Goal: Find specific page/section: Find specific page/section

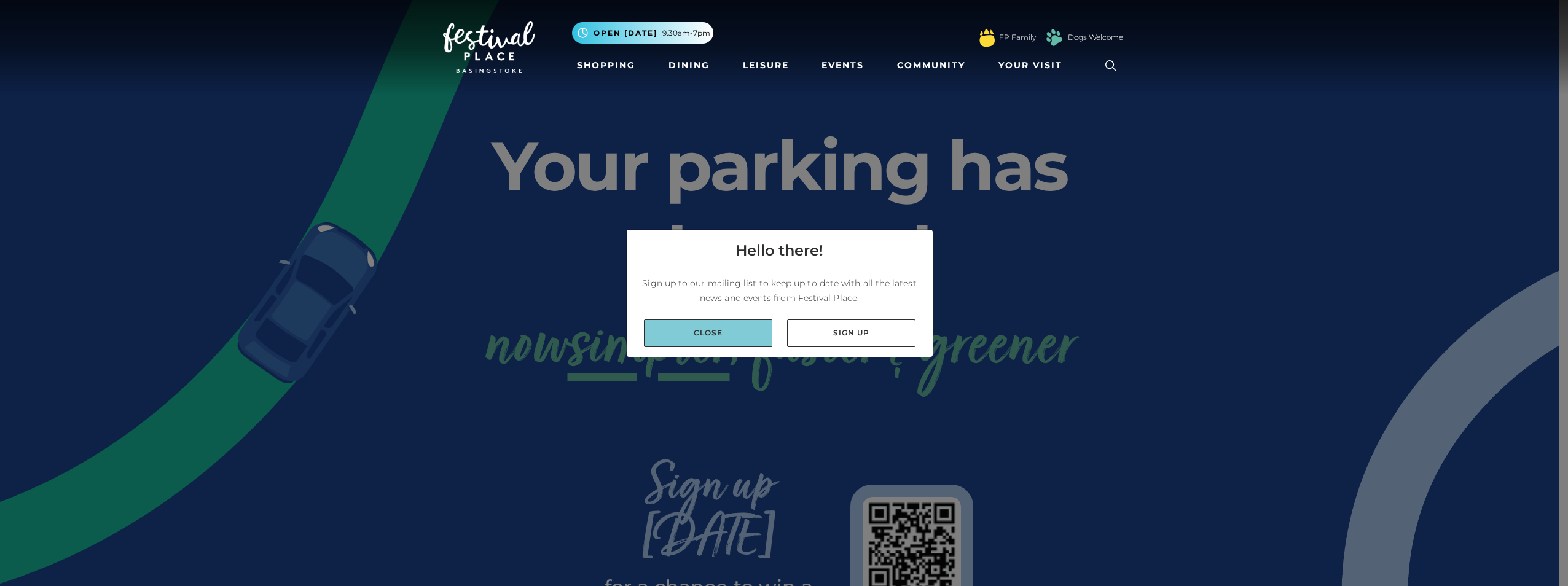
click at [739, 339] on link "Close" at bounding box center [708, 333] width 128 height 28
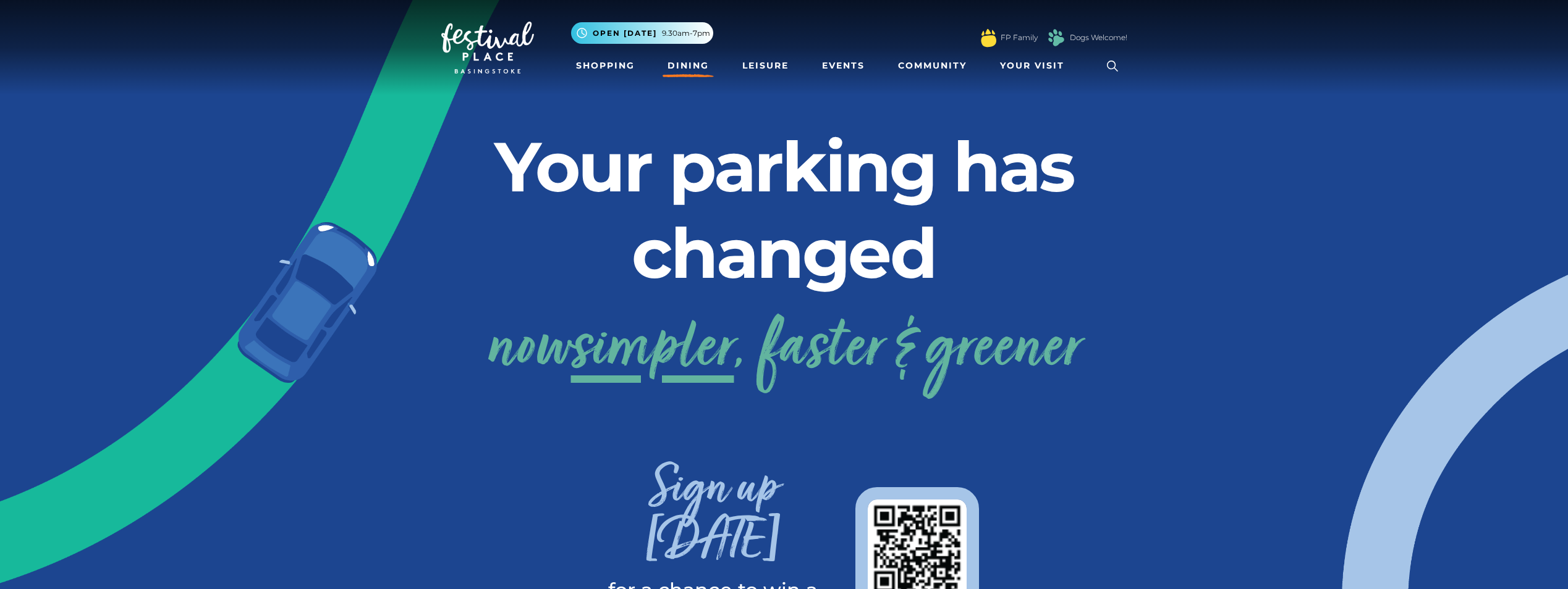
click at [685, 66] on link "Dining" at bounding box center [688, 66] width 52 height 23
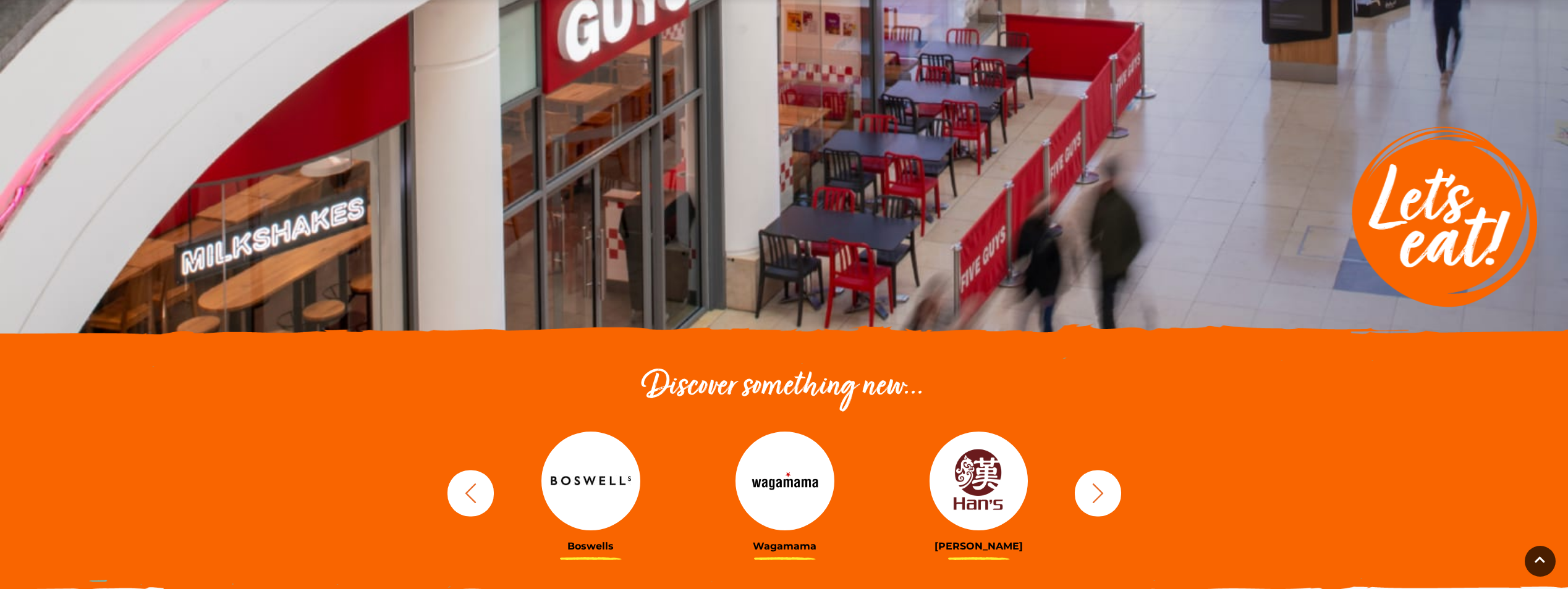
scroll to position [185, 0]
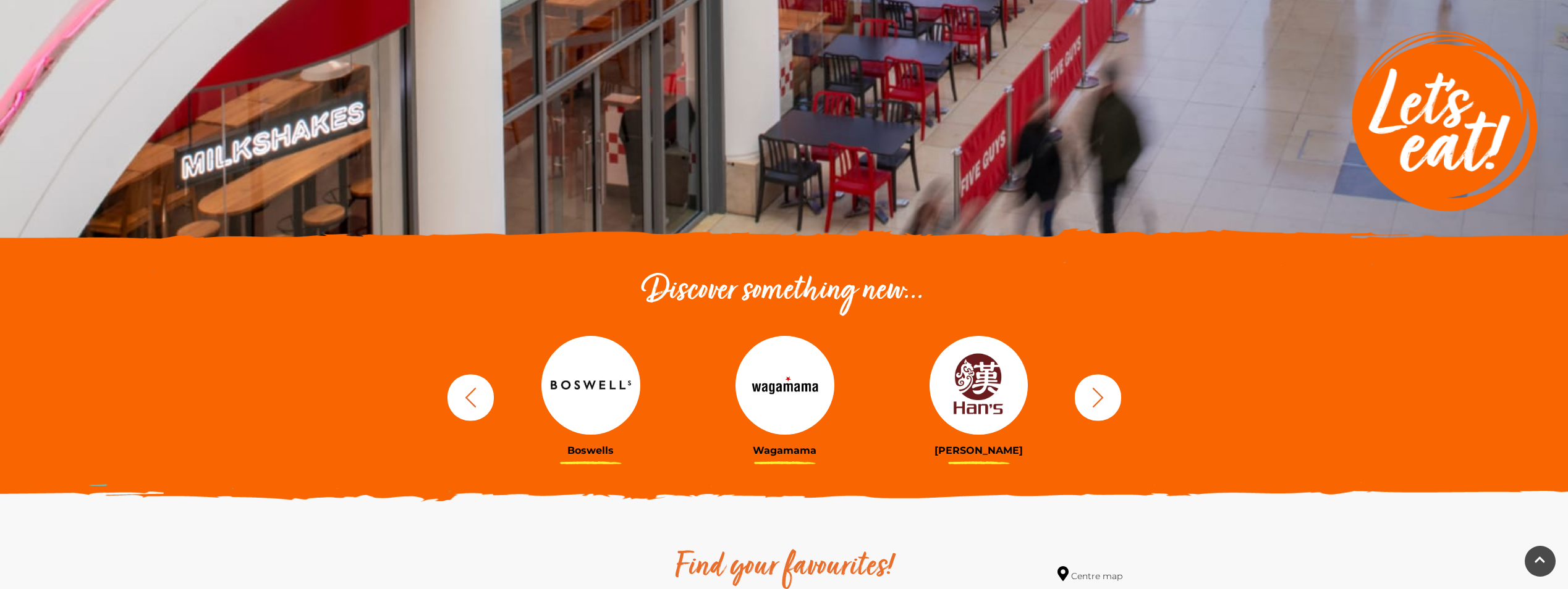
click at [467, 387] on icon "button" at bounding box center [470, 397] width 23 height 23
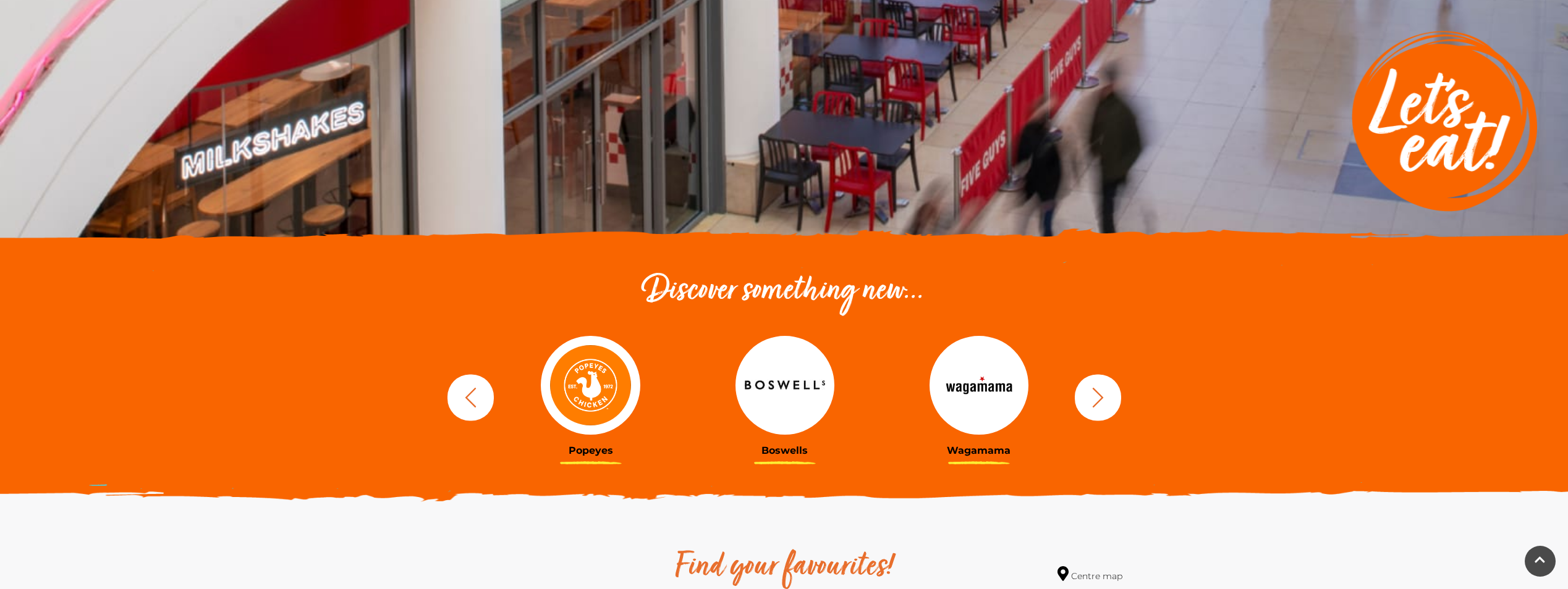
click at [582, 393] on img at bounding box center [589, 385] width 99 height 99
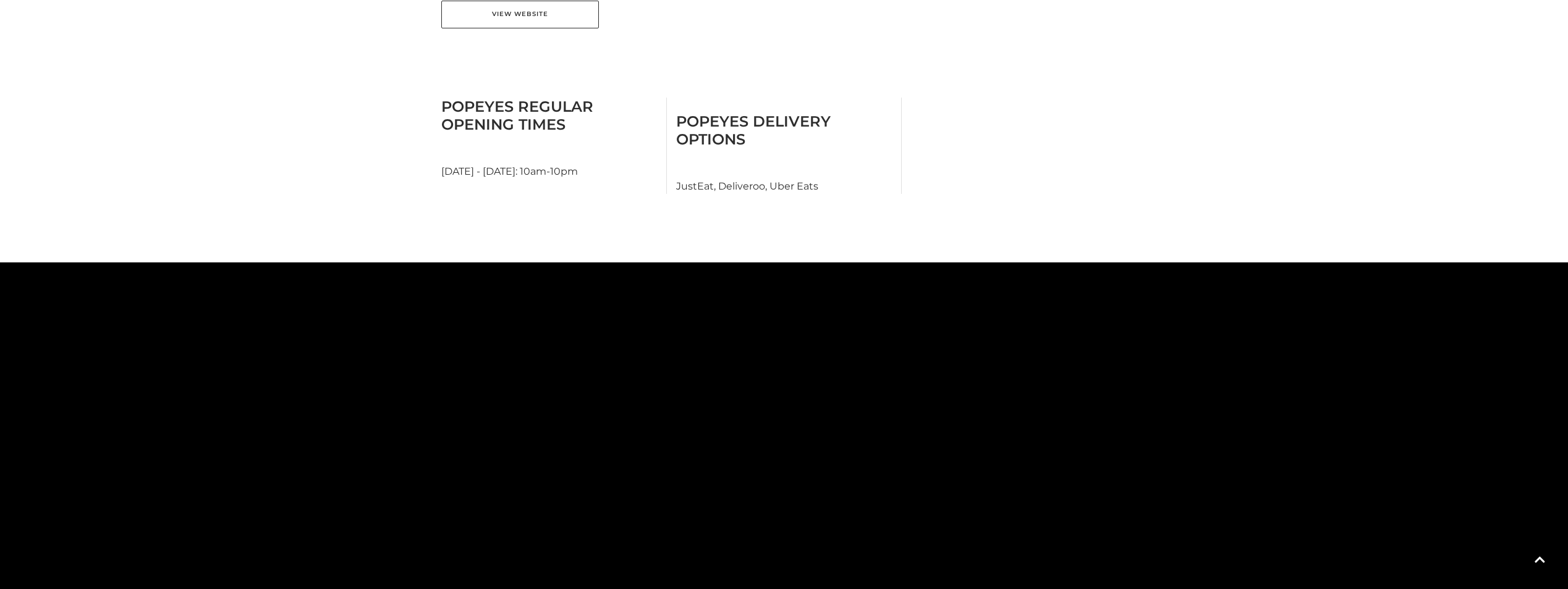
scroll to position [679, 0]
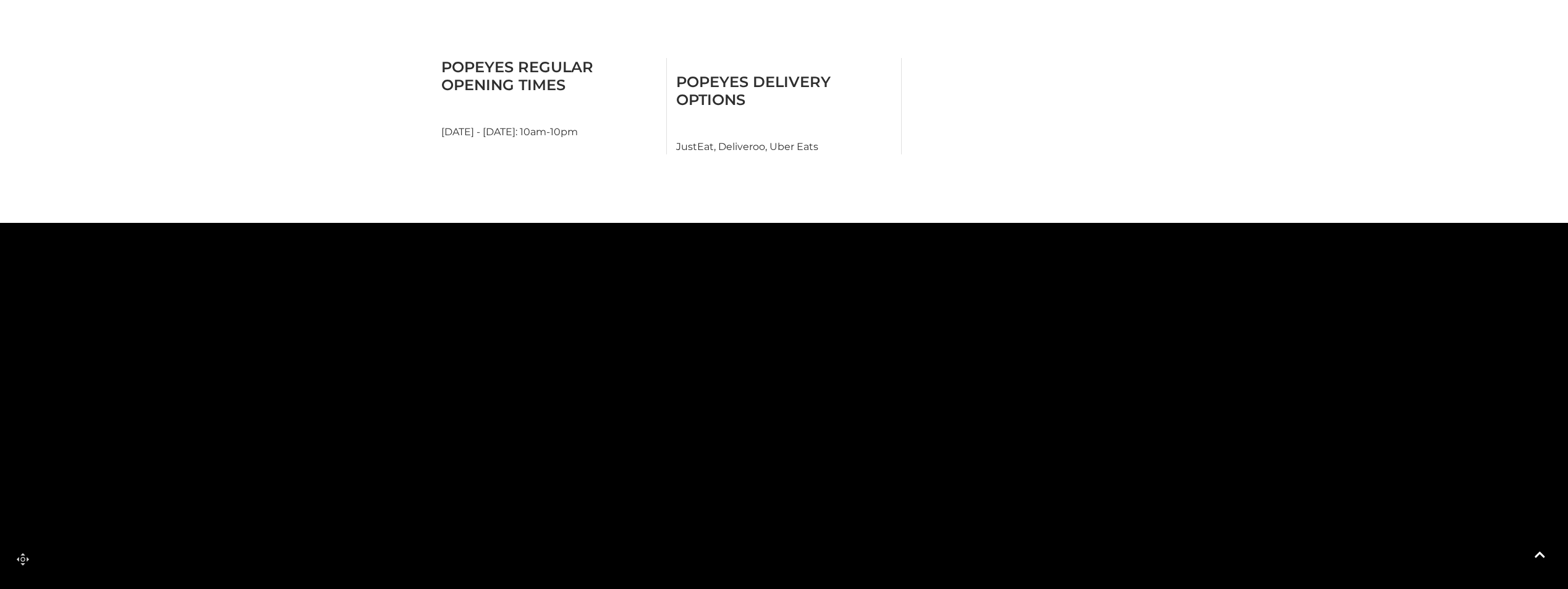
click at [1543, 562] on link at bounding box center [1539, 560] width 31 height 31
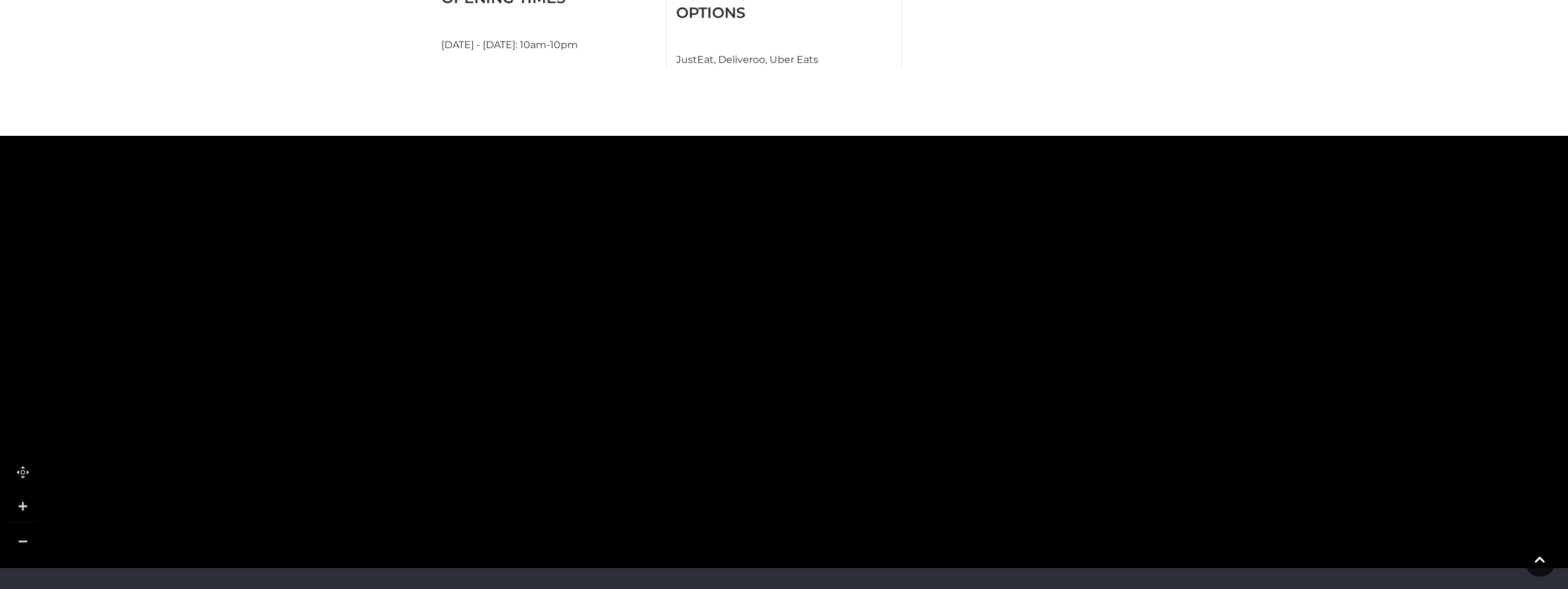
scroll to position [864, 0]
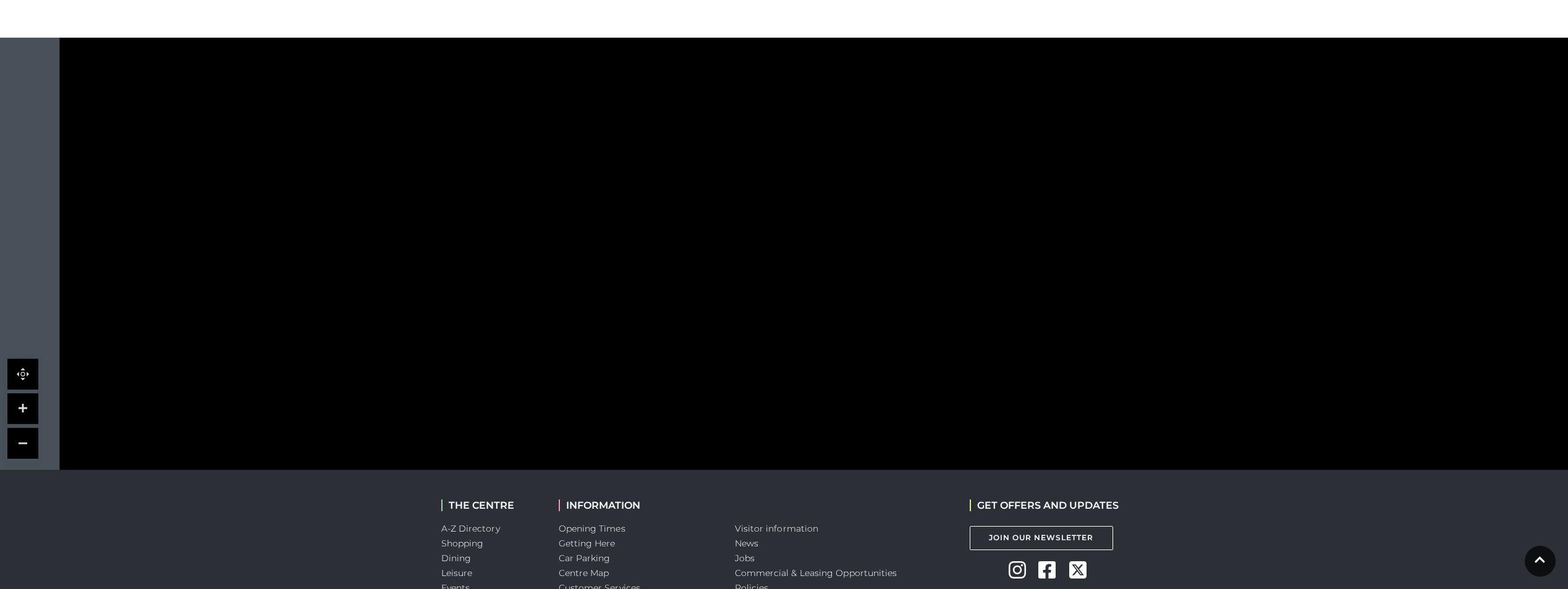
drag, startPoint x: 599, startPoint y: 253, endPoint x: 729, endPoint y: 343, distance: 158.1
click at [729, 352] on rect at bounding box center [757, 365] width 83 height 26
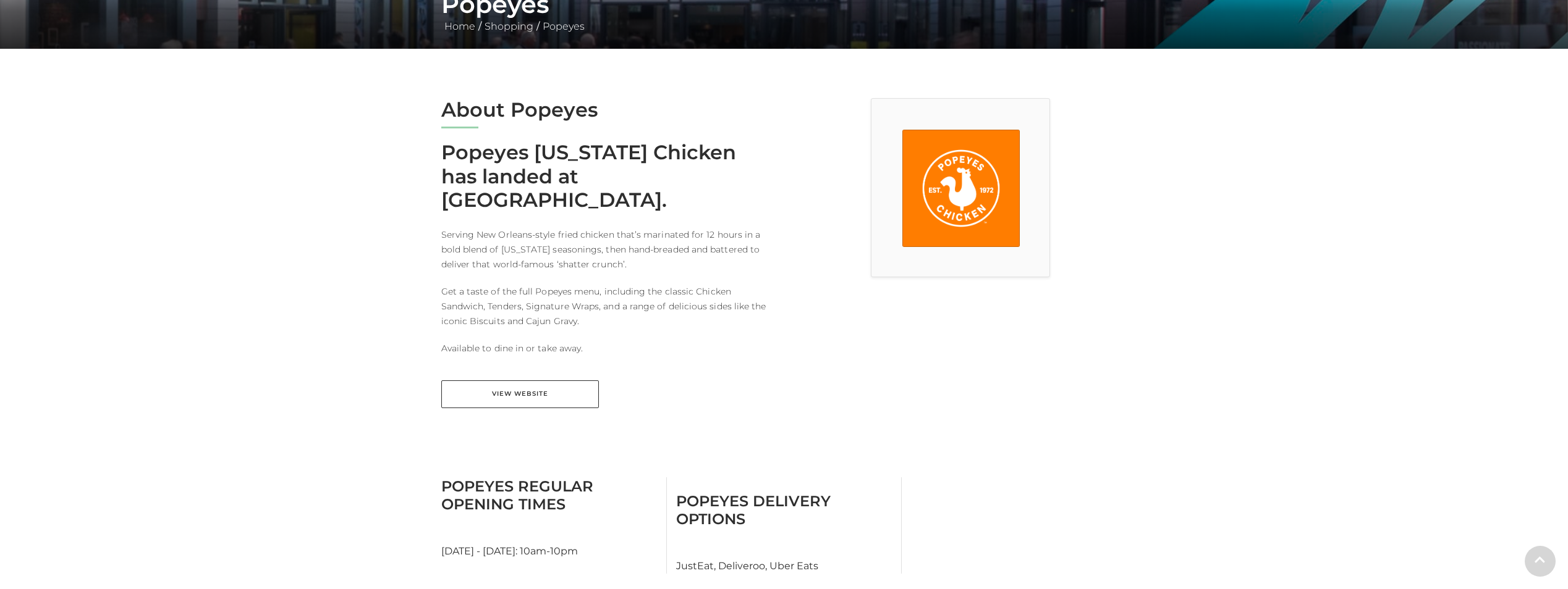
scroll to position [309, 0]
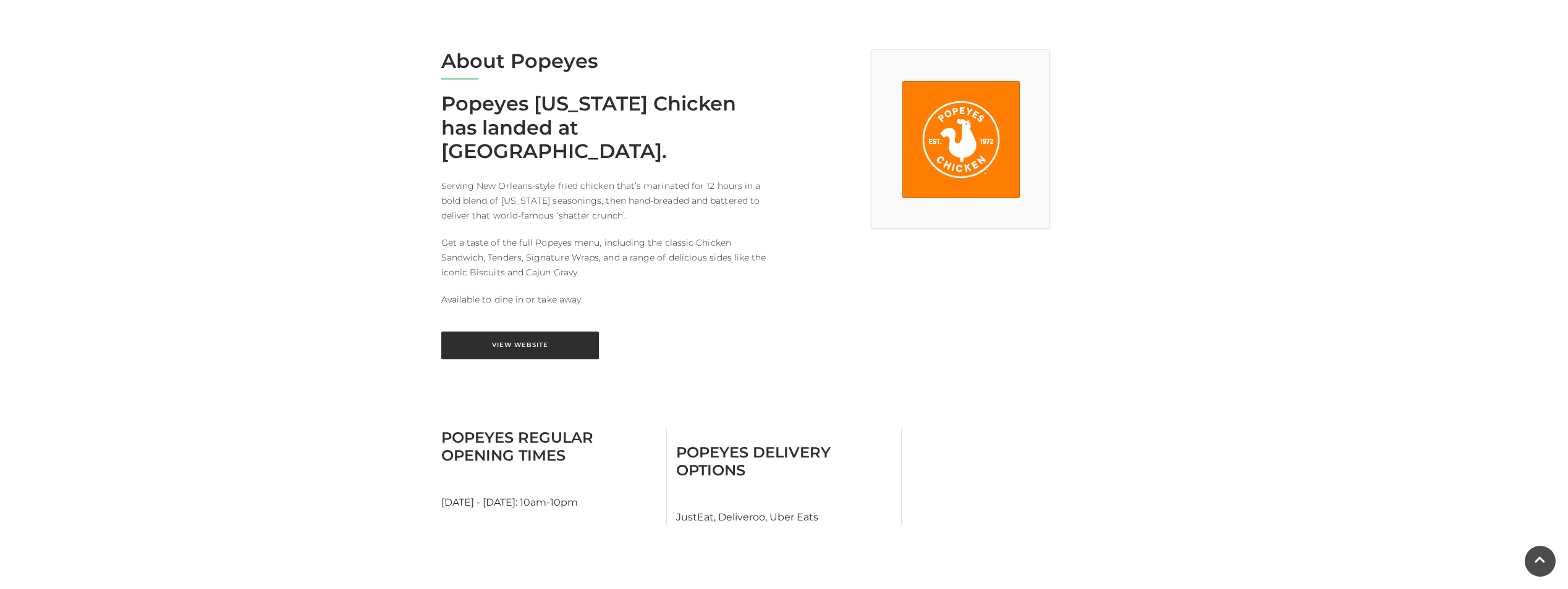
click at [534, 332] on link "View Website" at bounding box center [520, 345] width 158 height 28
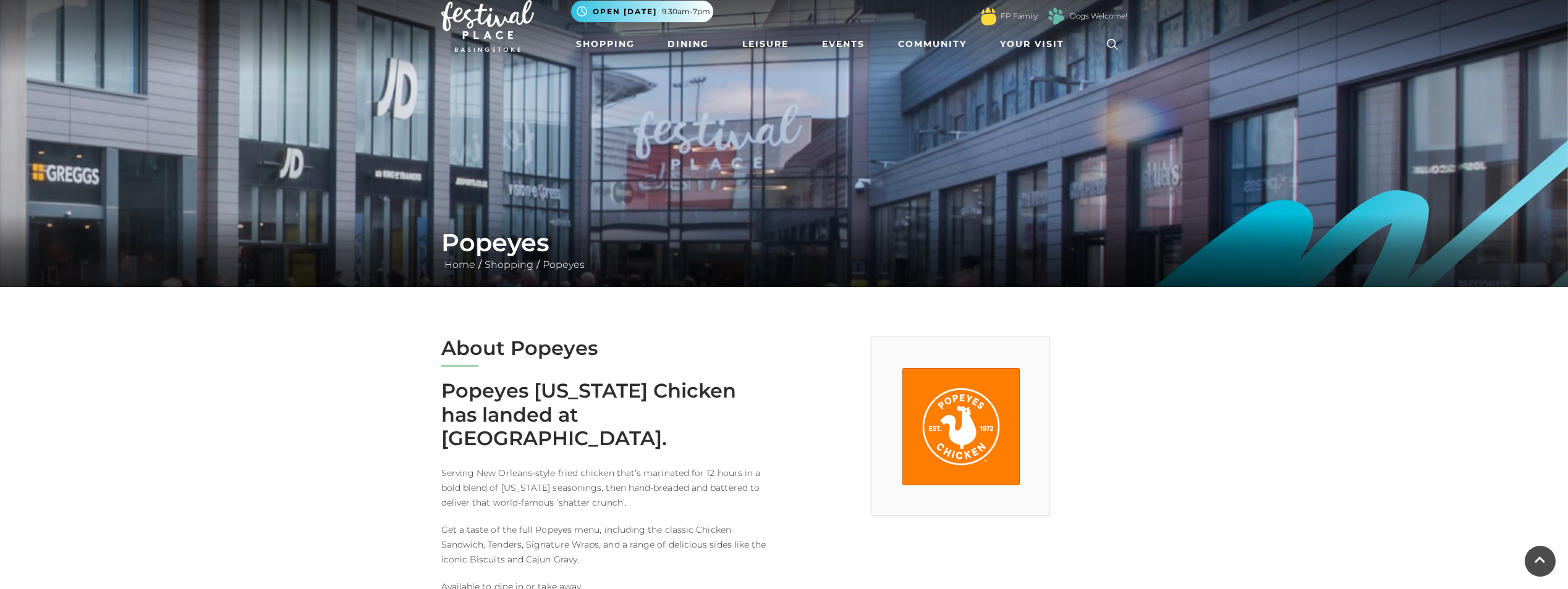
scroll to position [0, 0]
